Goal: Subscribe to service/newsletter

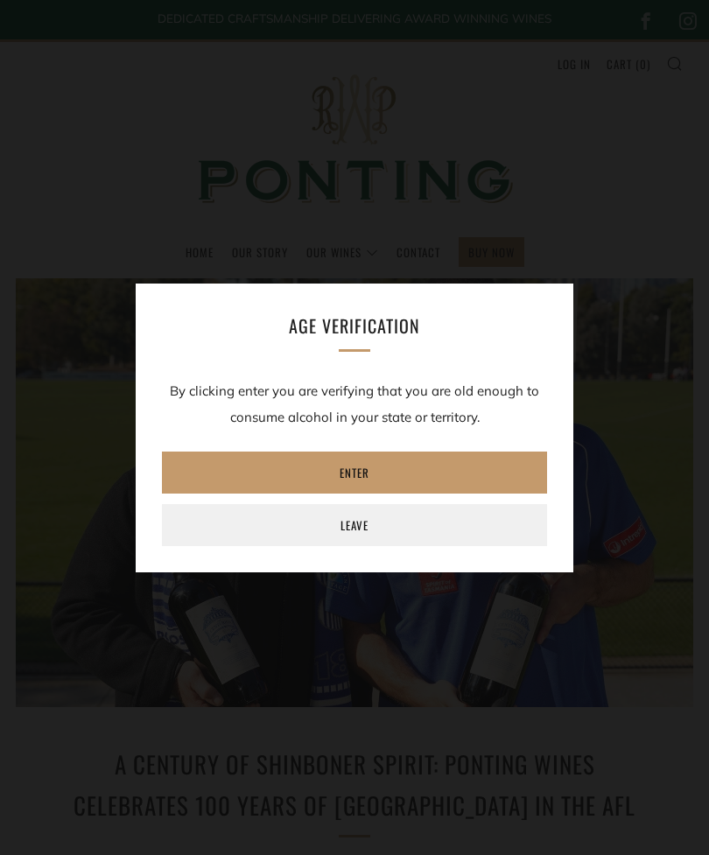
click at [345, 464] on link "Enter" at bounding box center [354, 472] width 385 height 42
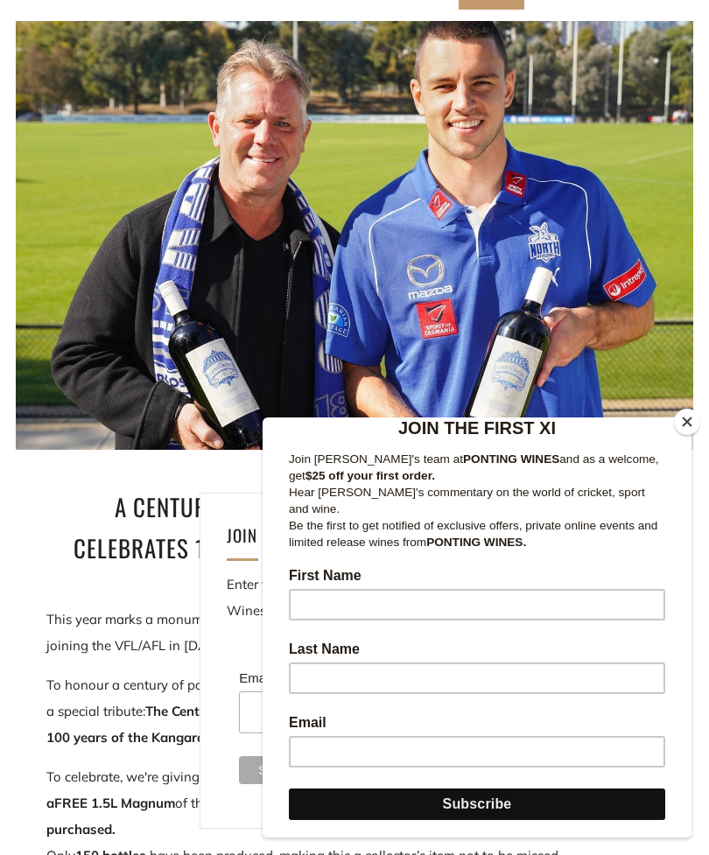
scroll to position [202, 0]
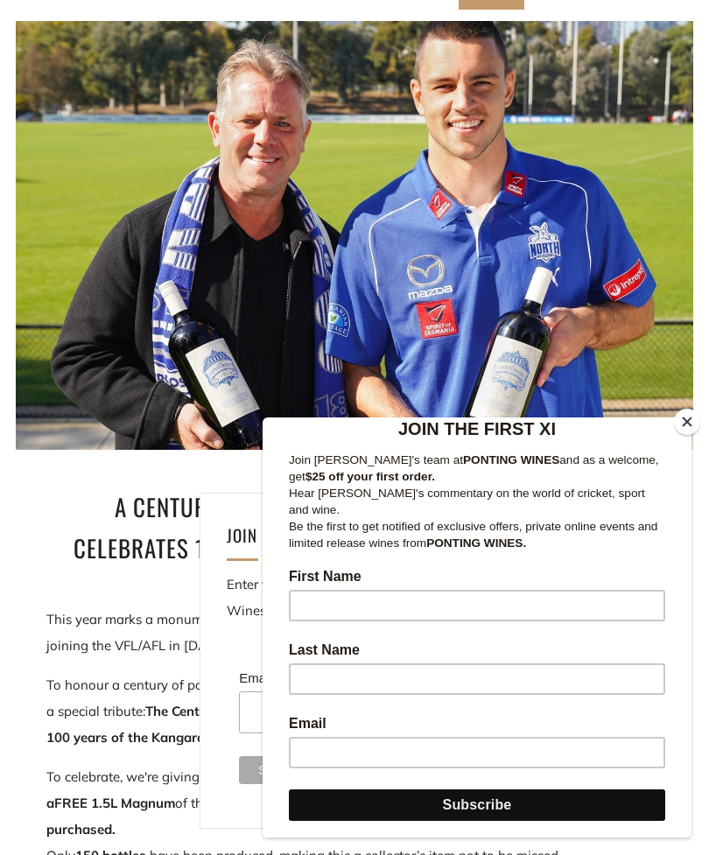
click at [322, 593] on input "First Name" at bounding box center [477, 605] width 376 height 31
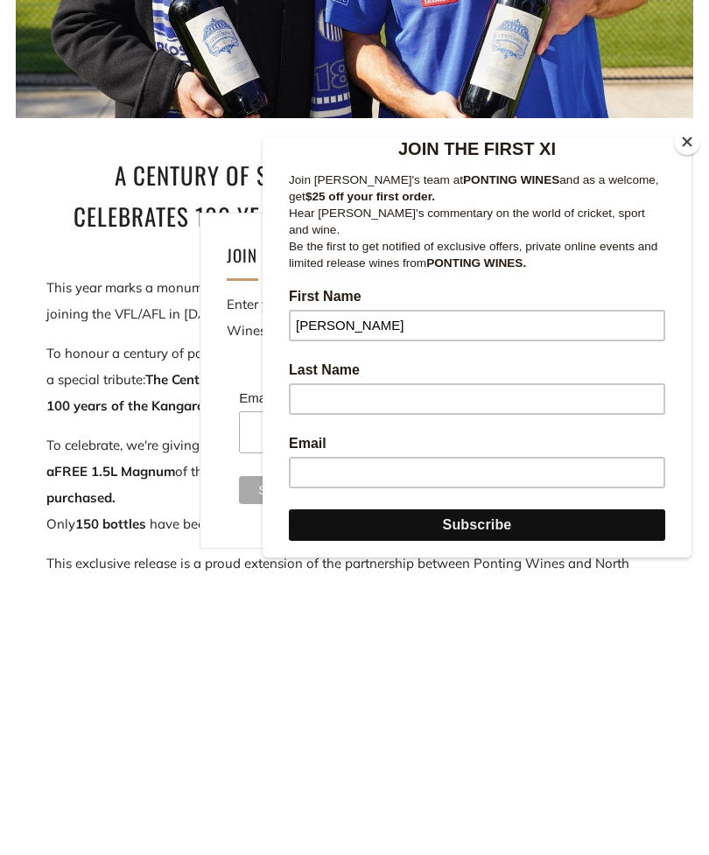
type input "Paul"
click at [317, 399] on input "Last Name" at bounding box center [477, 398] width 376 height 31
type input "P"
type input "O’Sullivan"
click at [317, 472] on input "Email" at bounding box center [477, 472] width 376 height 31
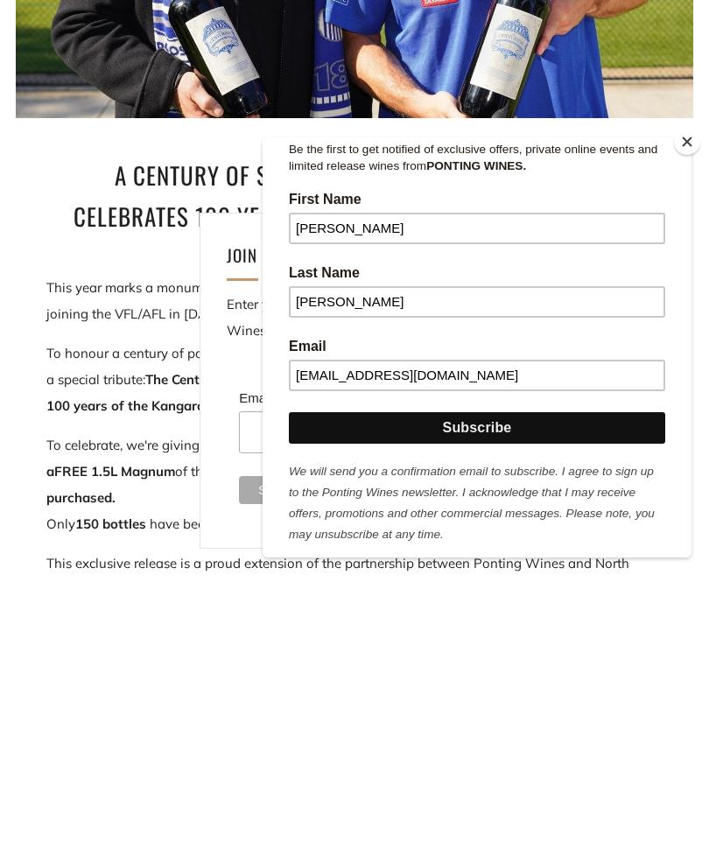
scroll to position [299, 0]
type input "pjsully62@gmail.com"
click at [465, 429] on input "Subscribe" at bounding box center [477, 427] width 376 height 31
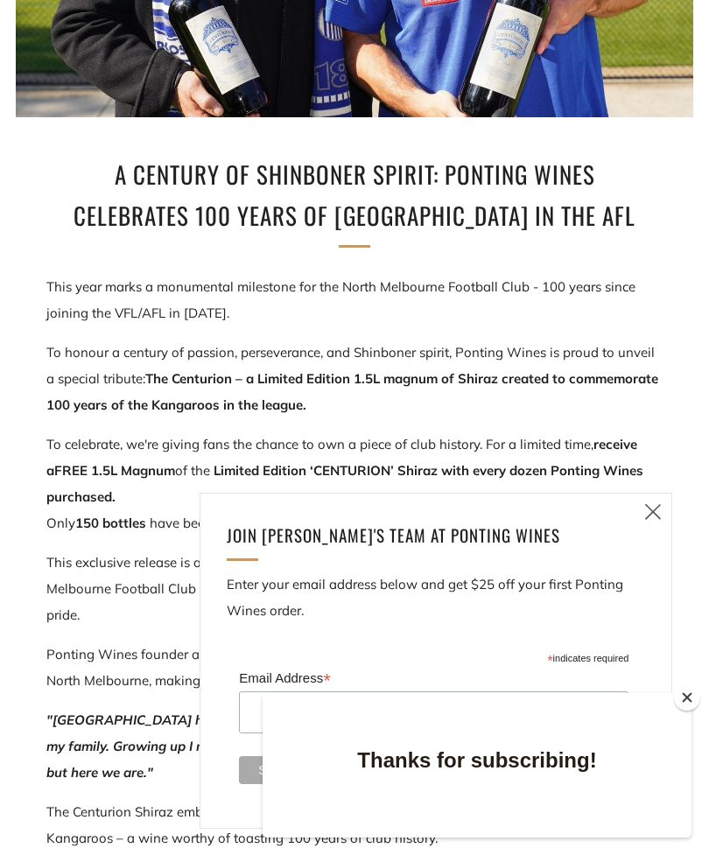
scroll to position [0, 0]
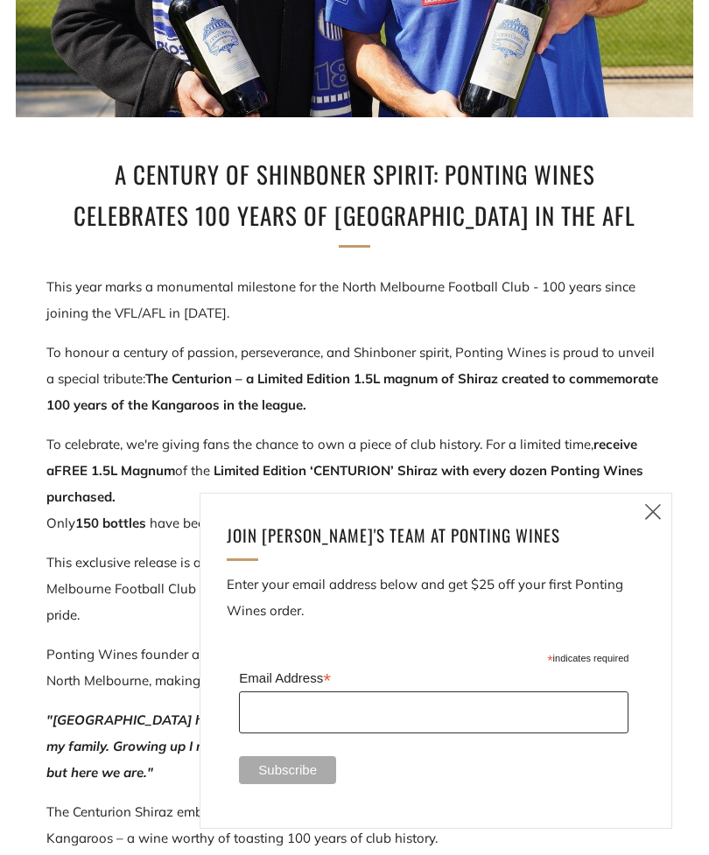
click at [267, 733] on input "Email Address *" at bounding box center [433, 712] width 389 height 42
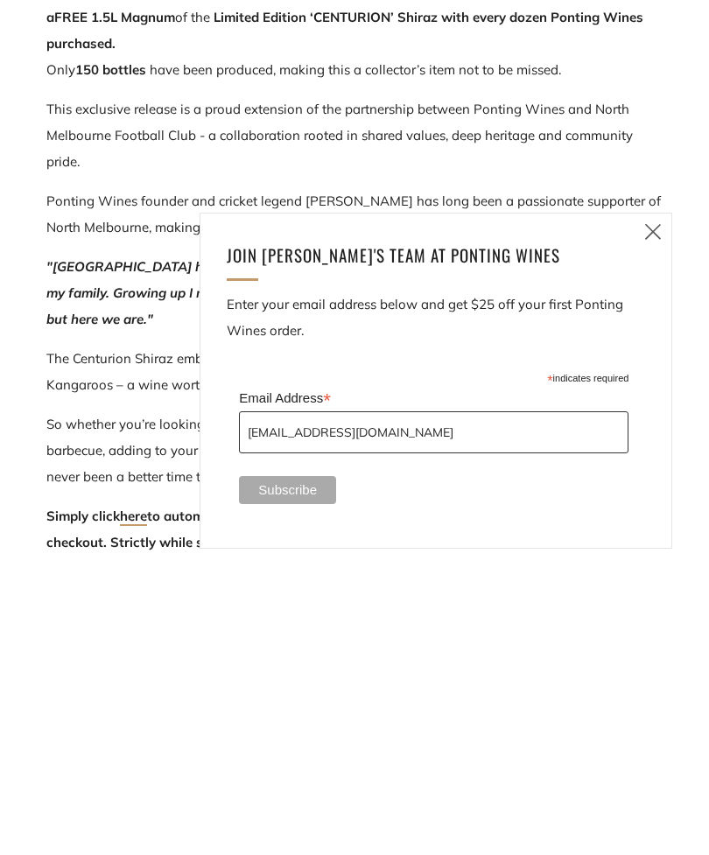
type input "pjsully62@gmail.com"
click at [290, 756] on input "Subscribe" at bounding box center [287, 770] width 97 height 28
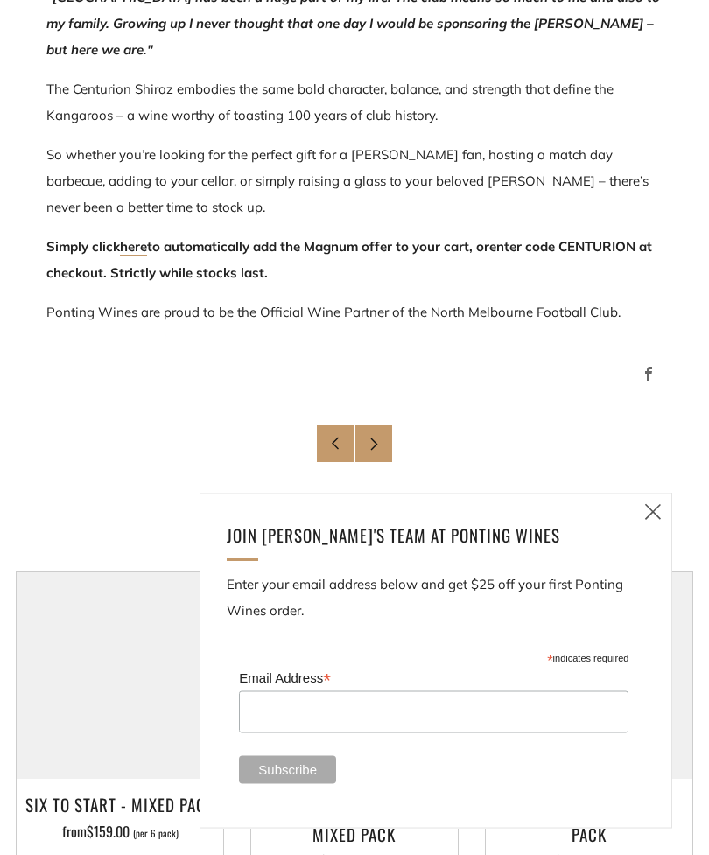
scroll to position [1312, 0]
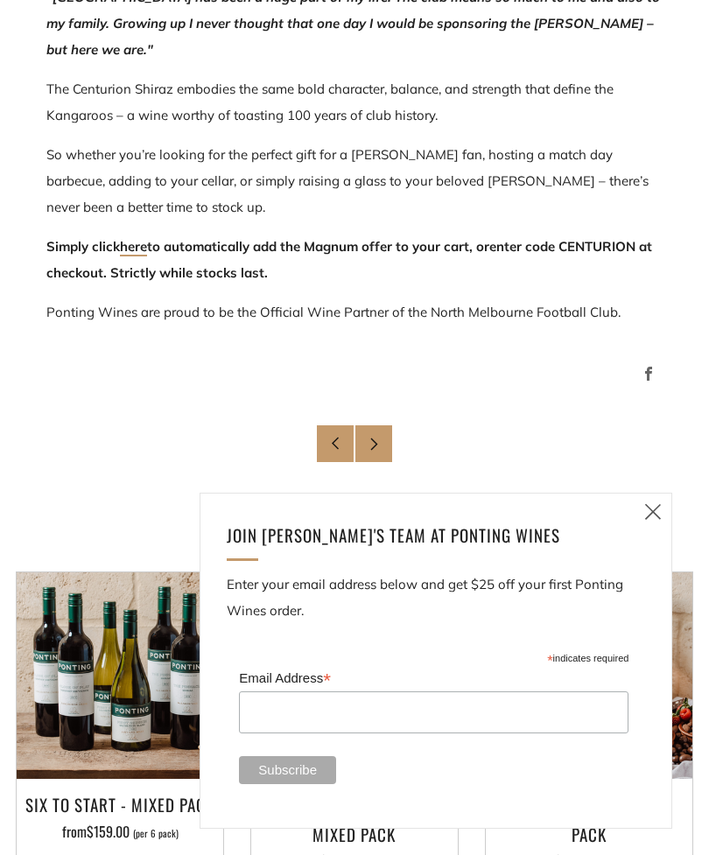
click at [139, 251] on link "here" at bounding box center [133, 247] width 27 height 18
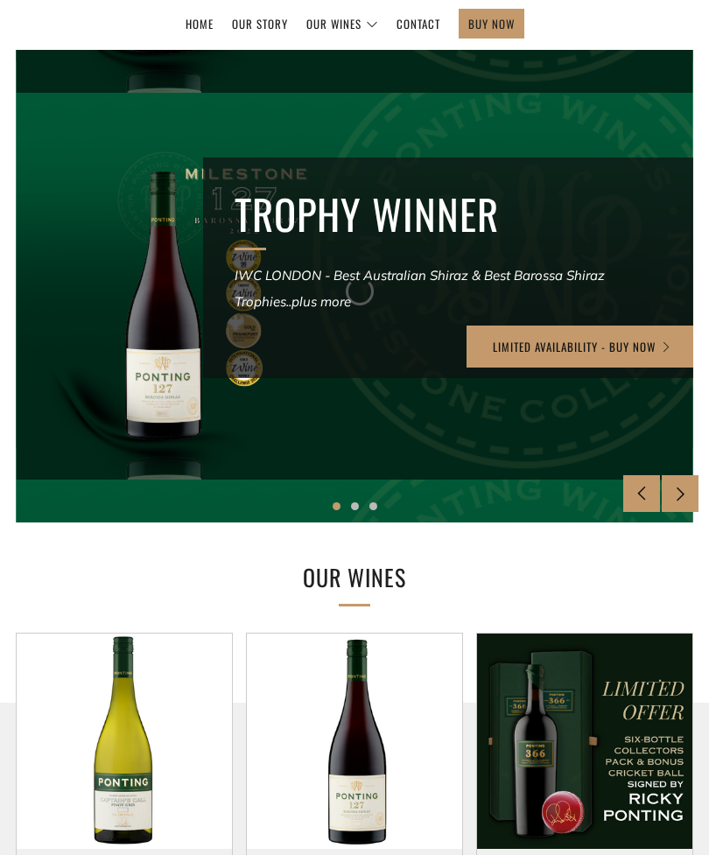
scroll to position [230, 0]
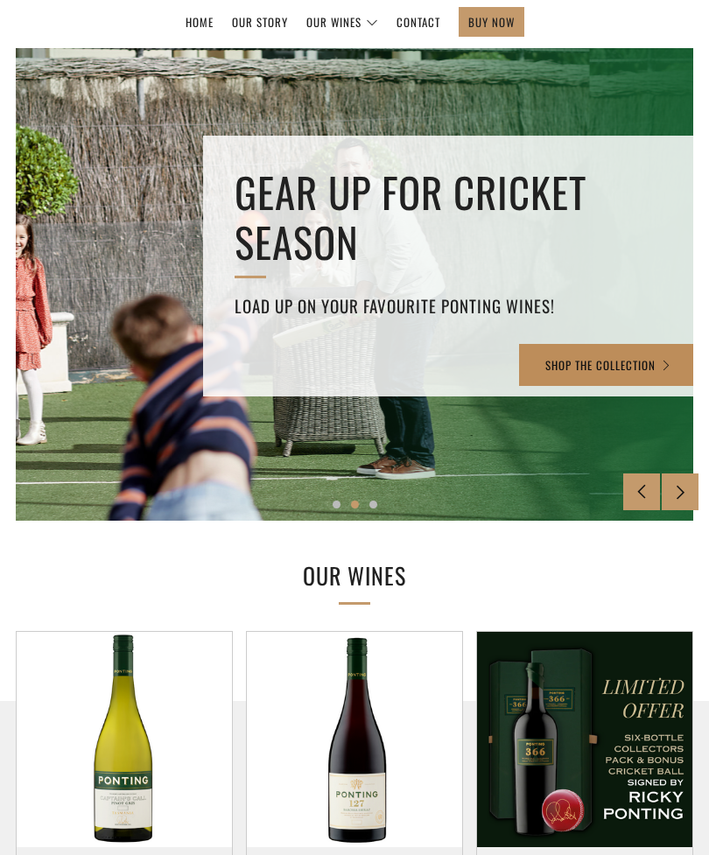
click at [635, 375] on link "SHOP THE COLLECTION" at bounding box center [608, 365] width 179 height 42
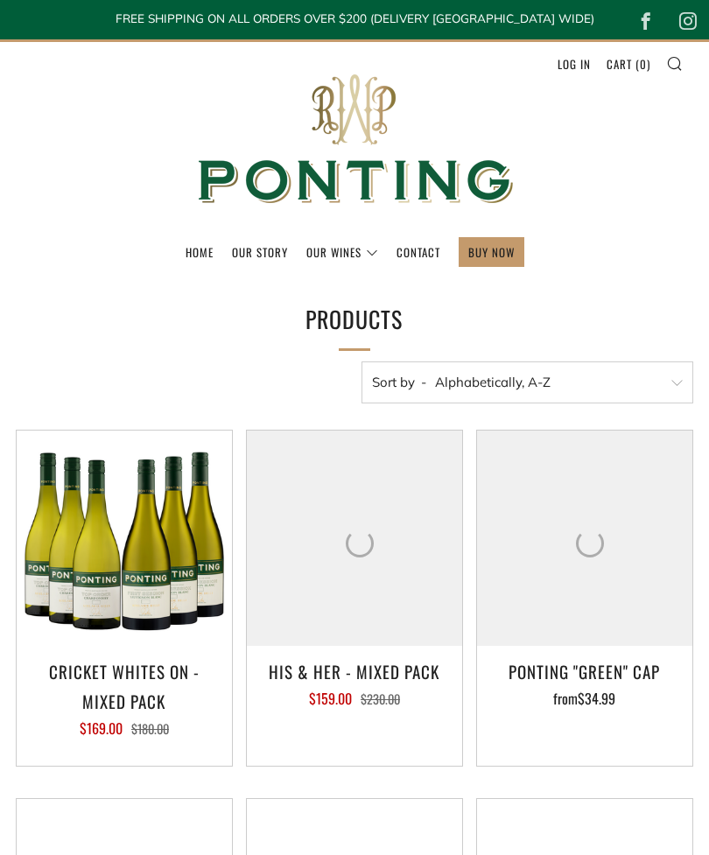
select select "title-ascending"
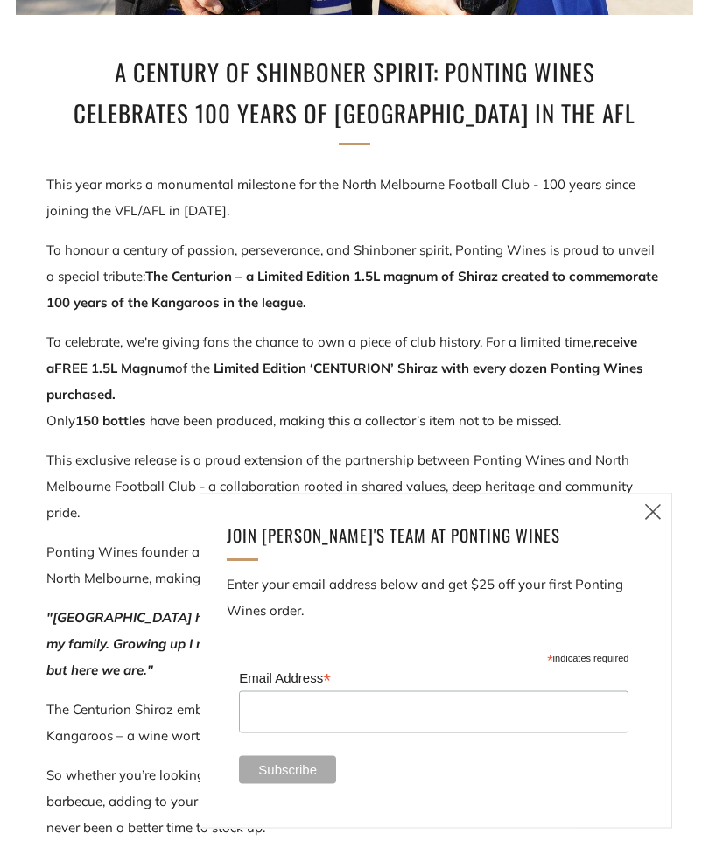
scroll to position [693, 0]
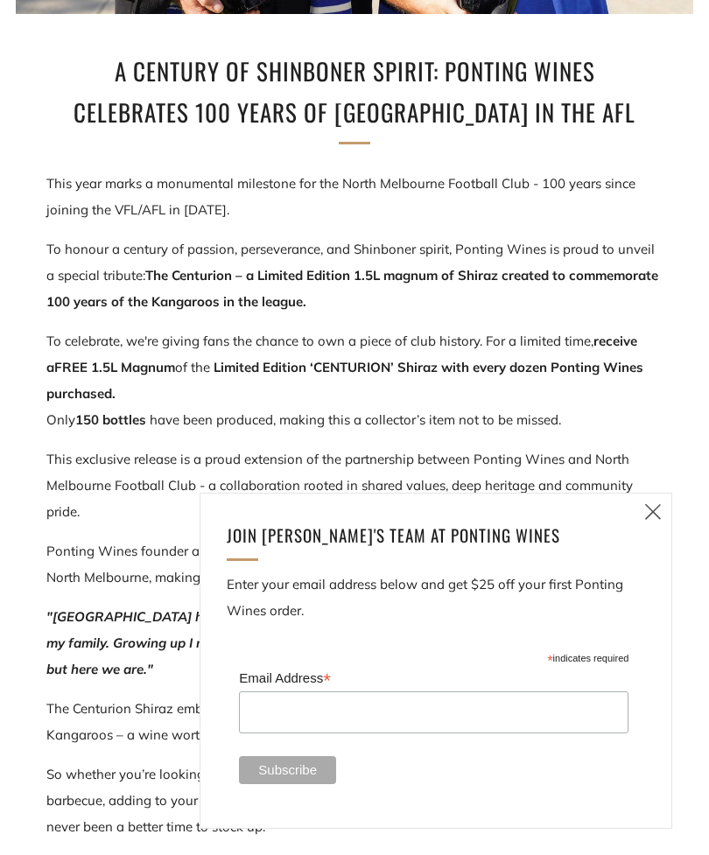
click at [648, 522] on icon at bounding box center [652, 511] width 21 height 22
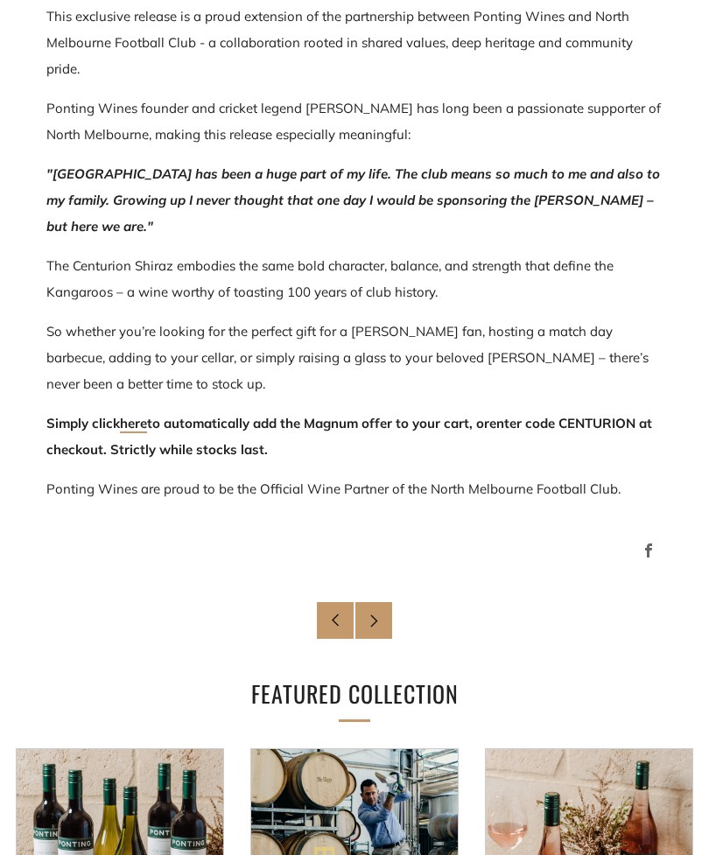
scroll to position [1136, 0]
click at [130, 431] on link "here" at bounding box center [133, 424] width 27 height 18
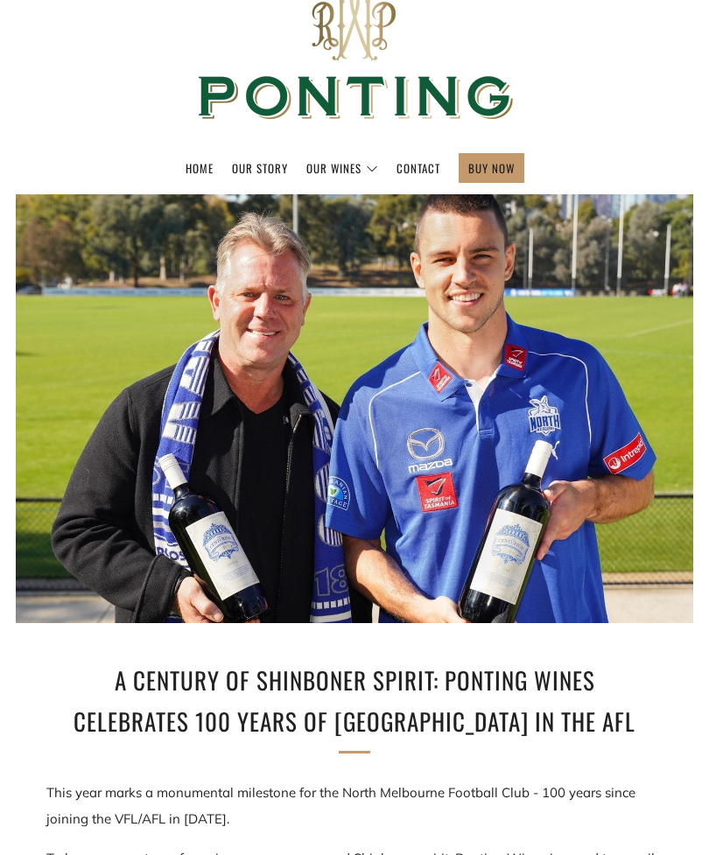
scroll to position [0, 0]
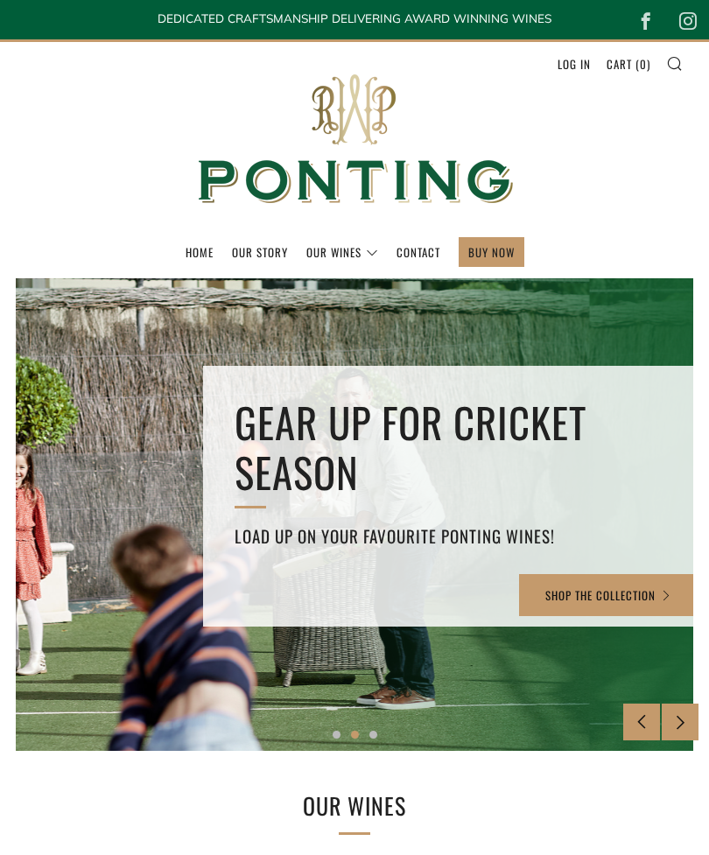
click at [676, 722] on icon at bounding box center [680, 721] width 15 height 15
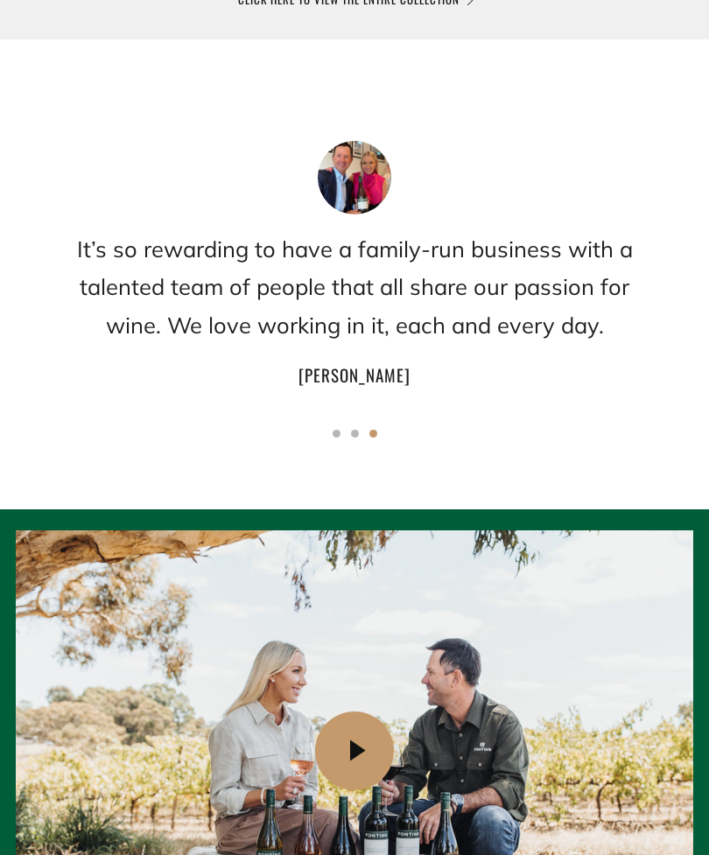
scroll to position [1727, 0]
